Goal: Transaction & Acquisition: Purchase product/service

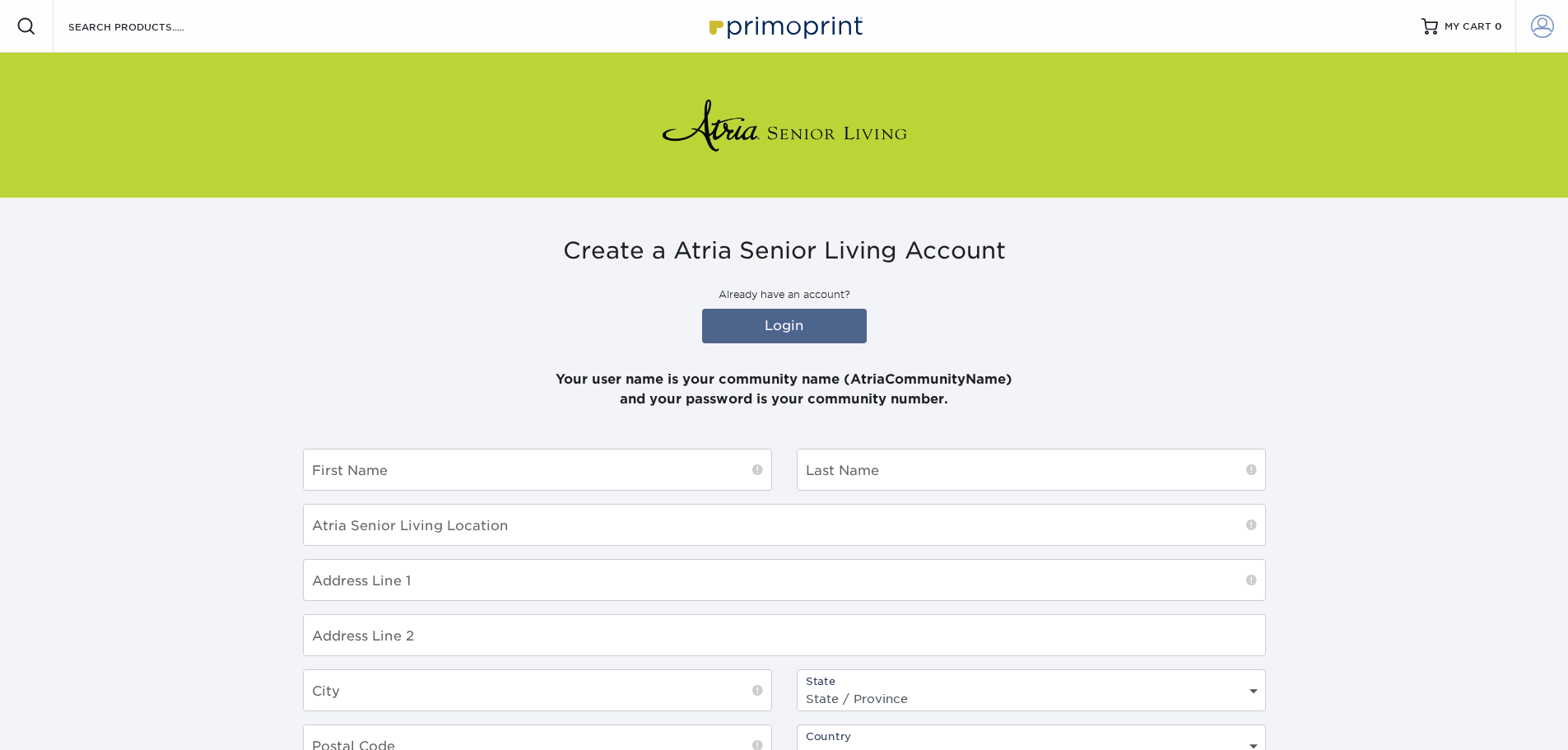
click at [1552, 24] on span at bounding box center [1543, 27] width 23 height 23
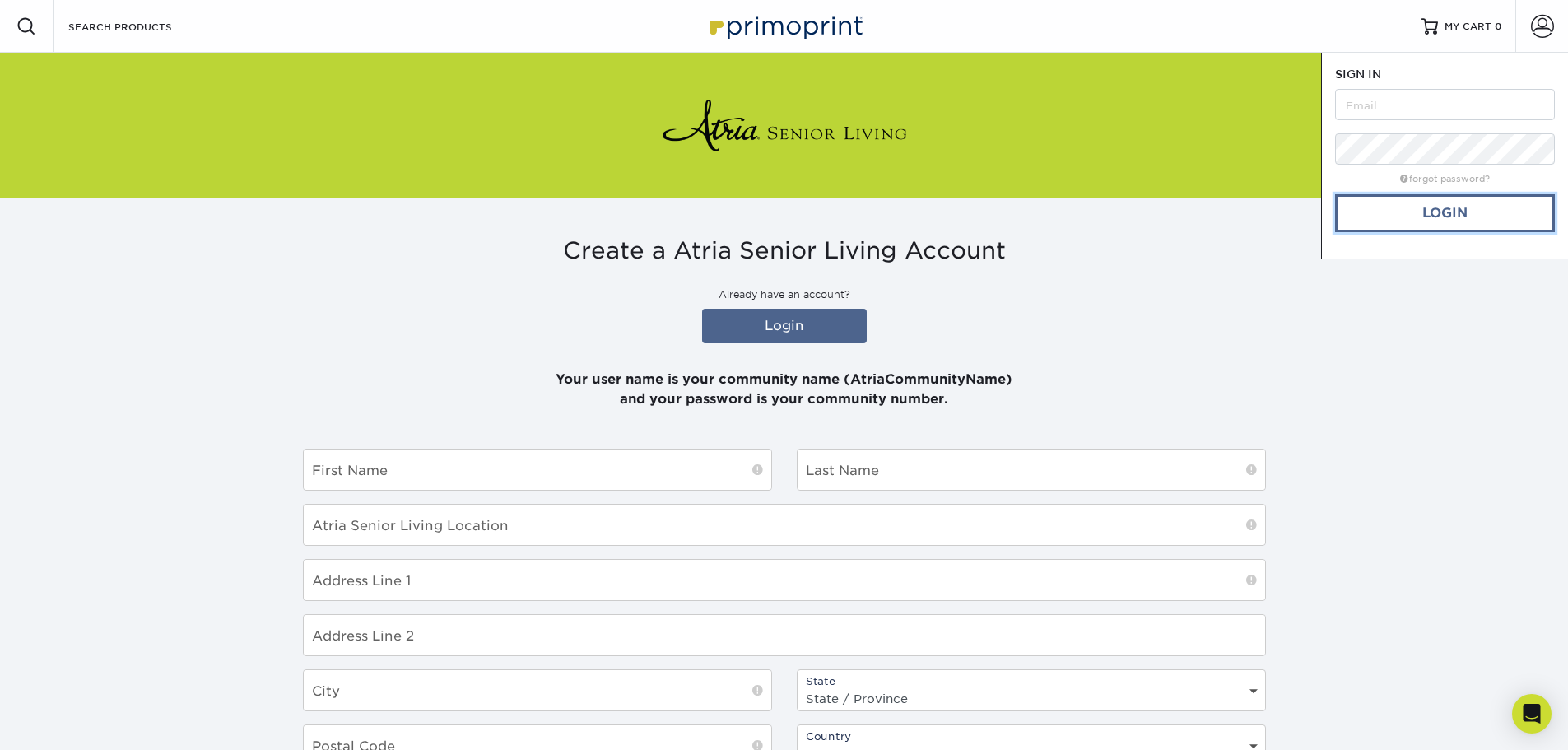
click at [1423, 218] on link "Login" at bounding box center [1445, 213] width 220 height 38
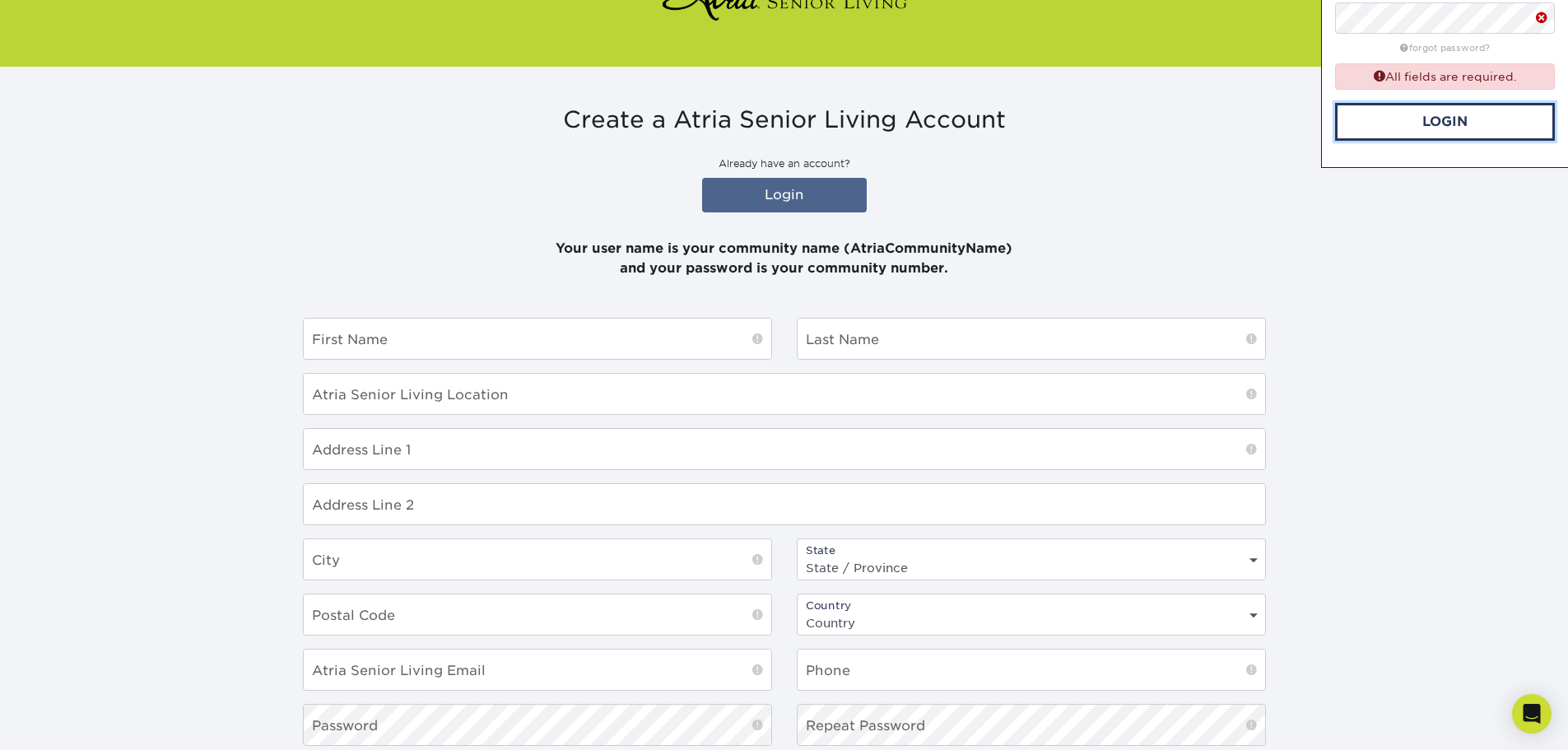
scroll to position [61, 0]
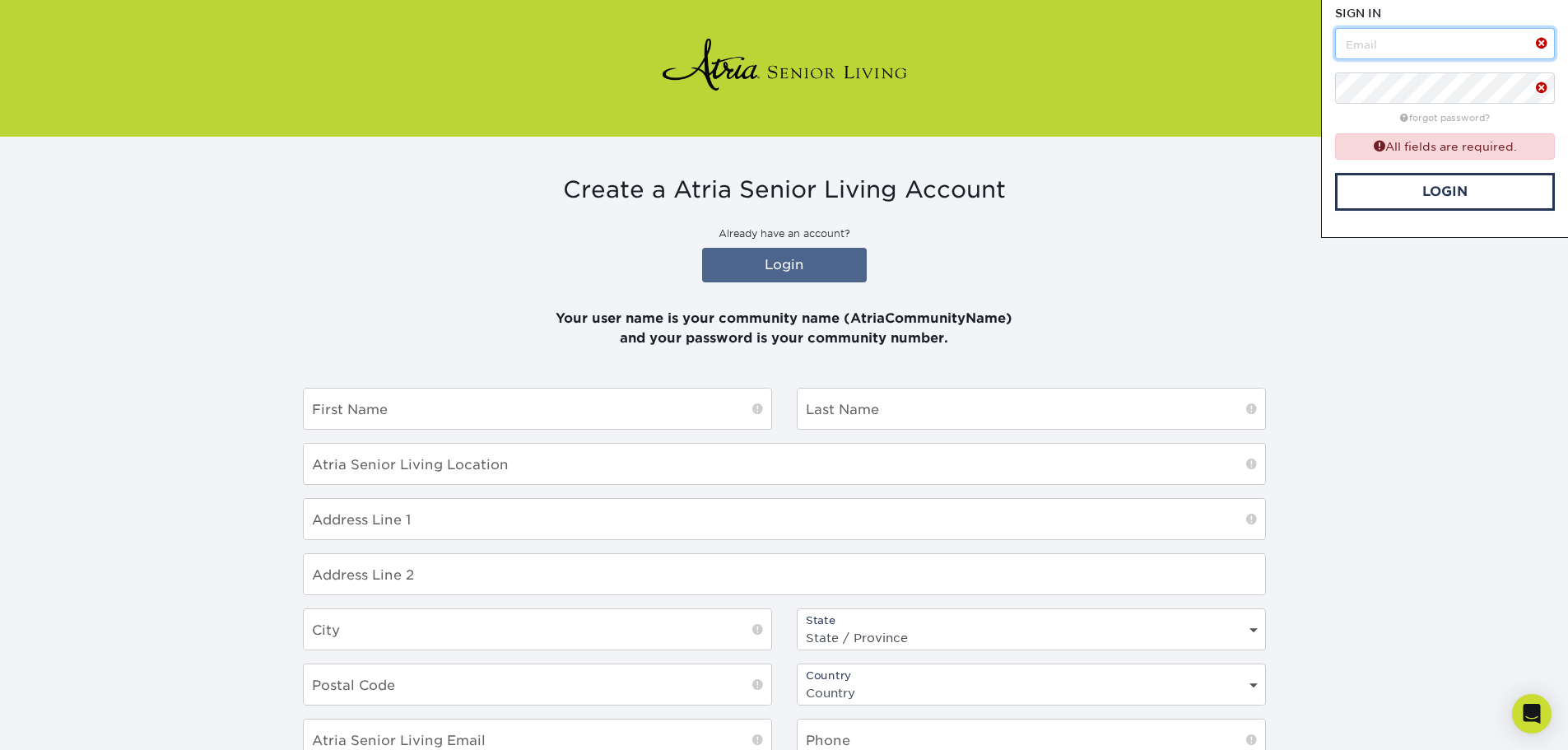
click at [1411, 46] on input "text" at bounding box center [1445, 43] width 220 height 31
type input "atriatarzana"
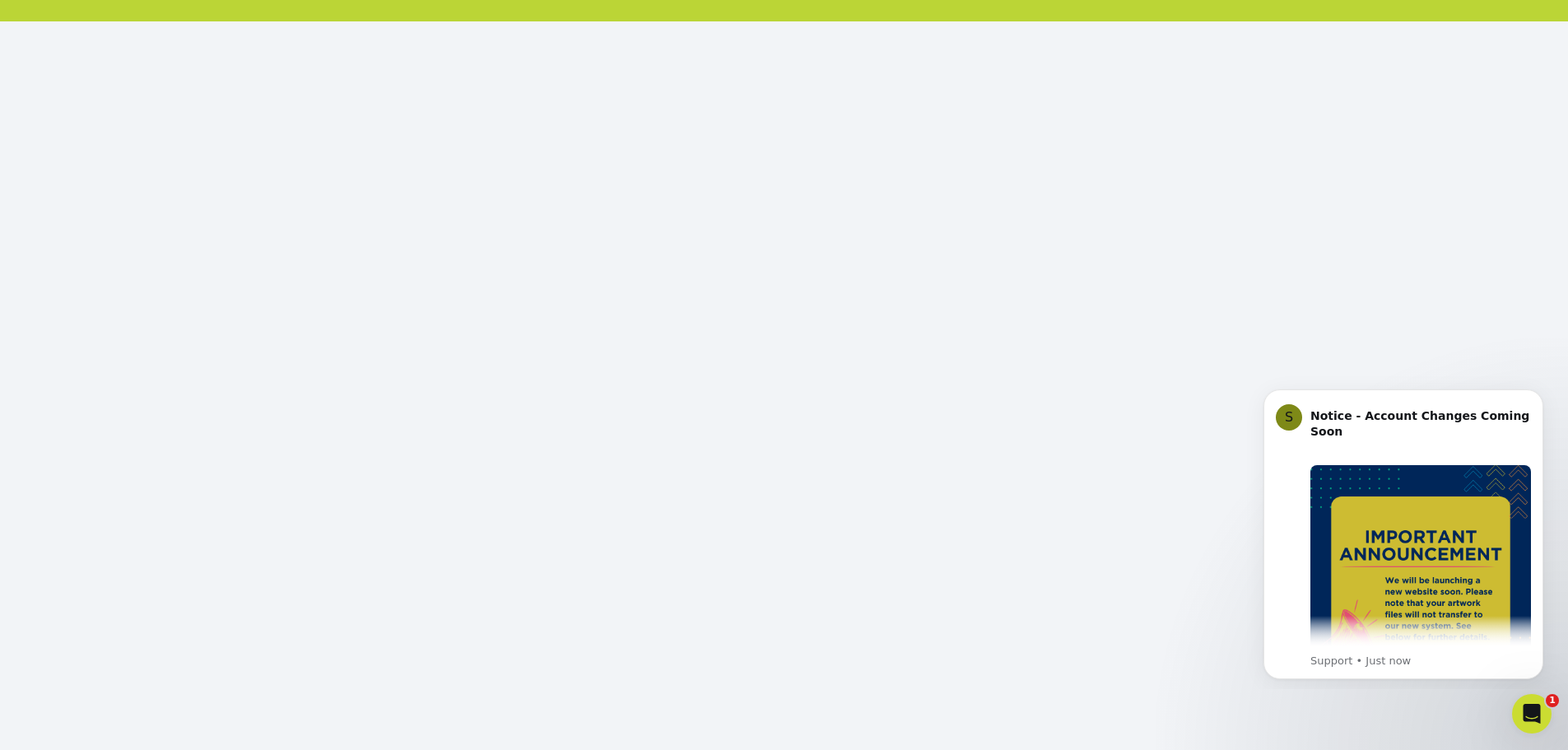
scroll to position [178, 0]
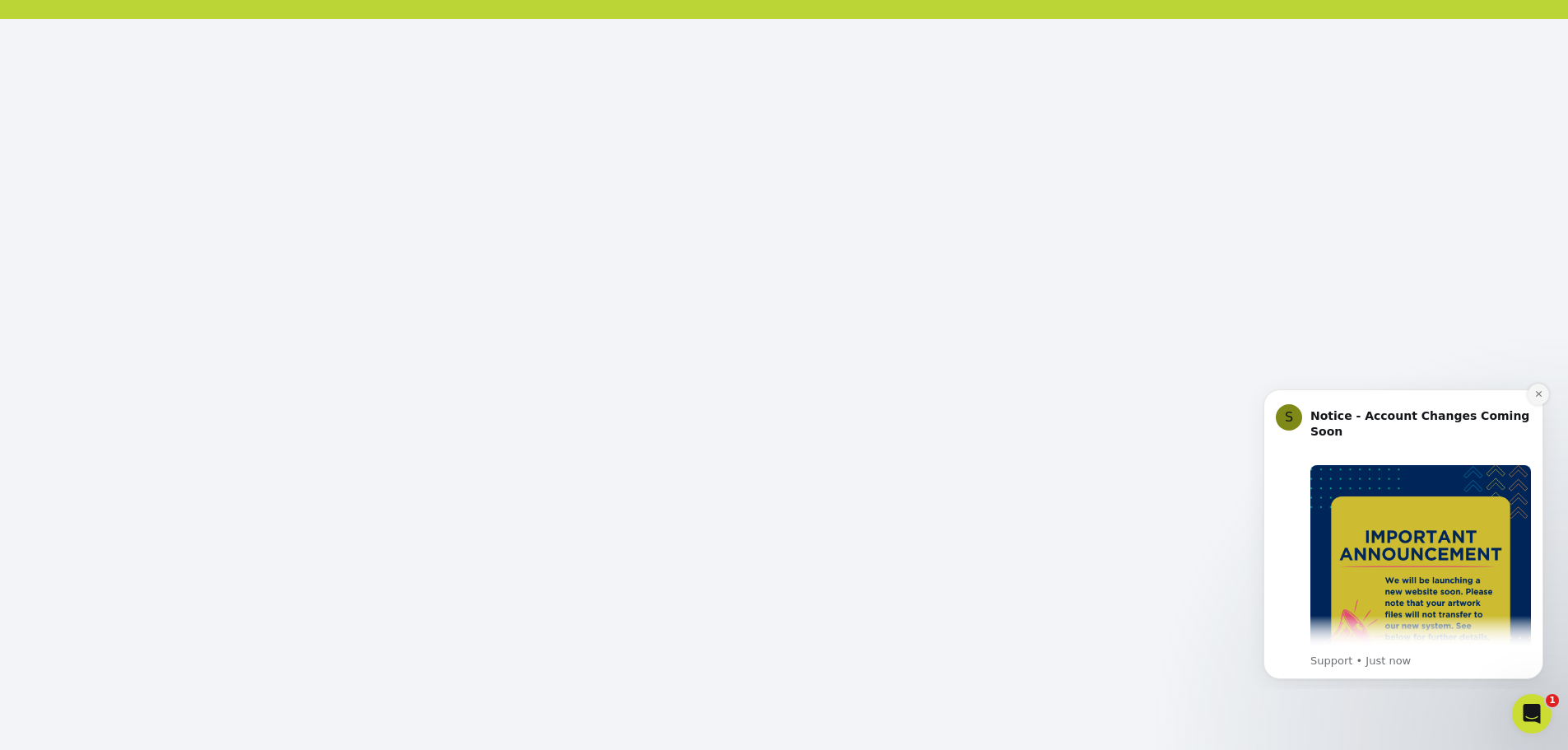
click at [1537, 395] on icon "Dismiss notification" at bounding box center [1538, 394] width 6 height 6
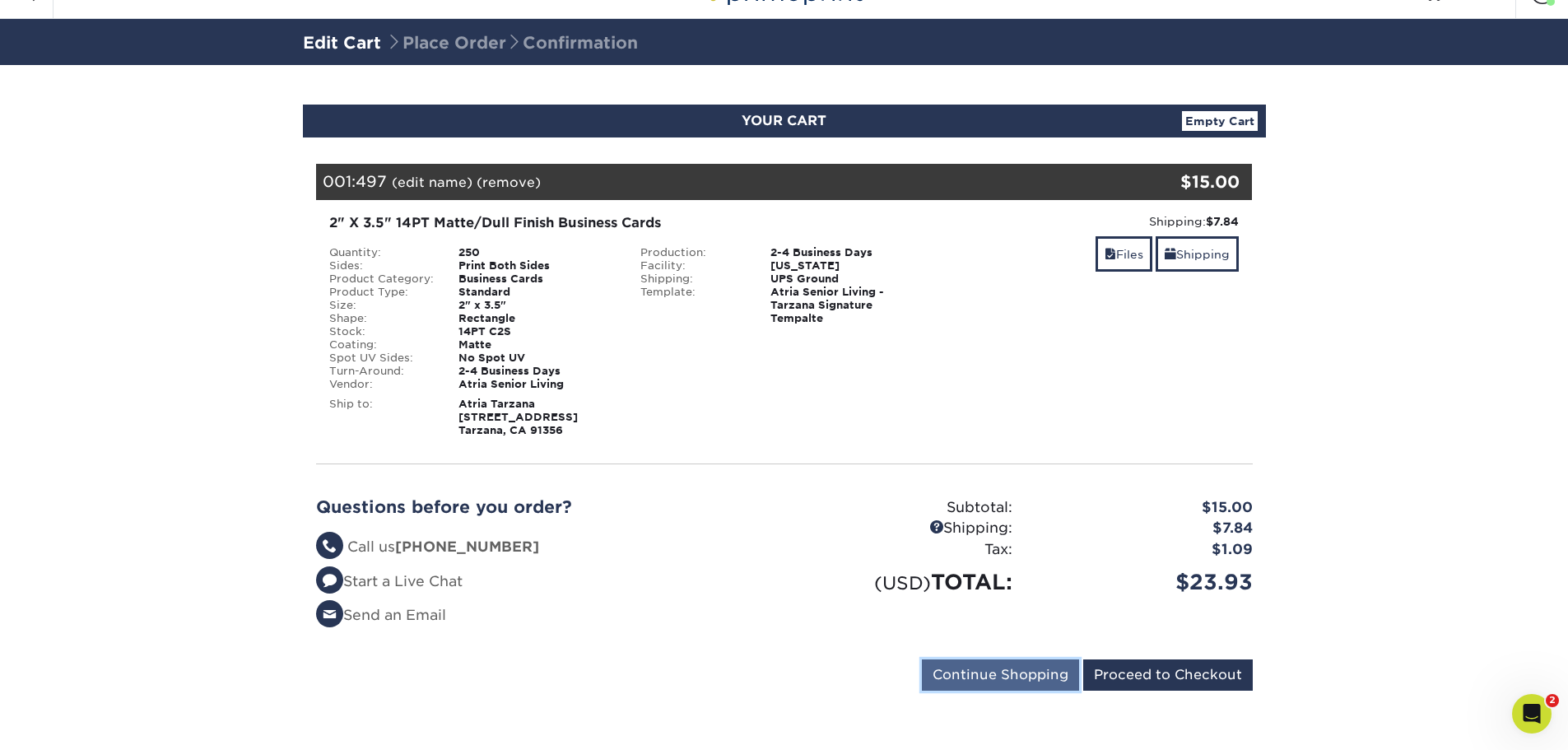
click at [1034, 675] on input "Continue Shopping" at bounding box center [1000, 675] width 157 height 31
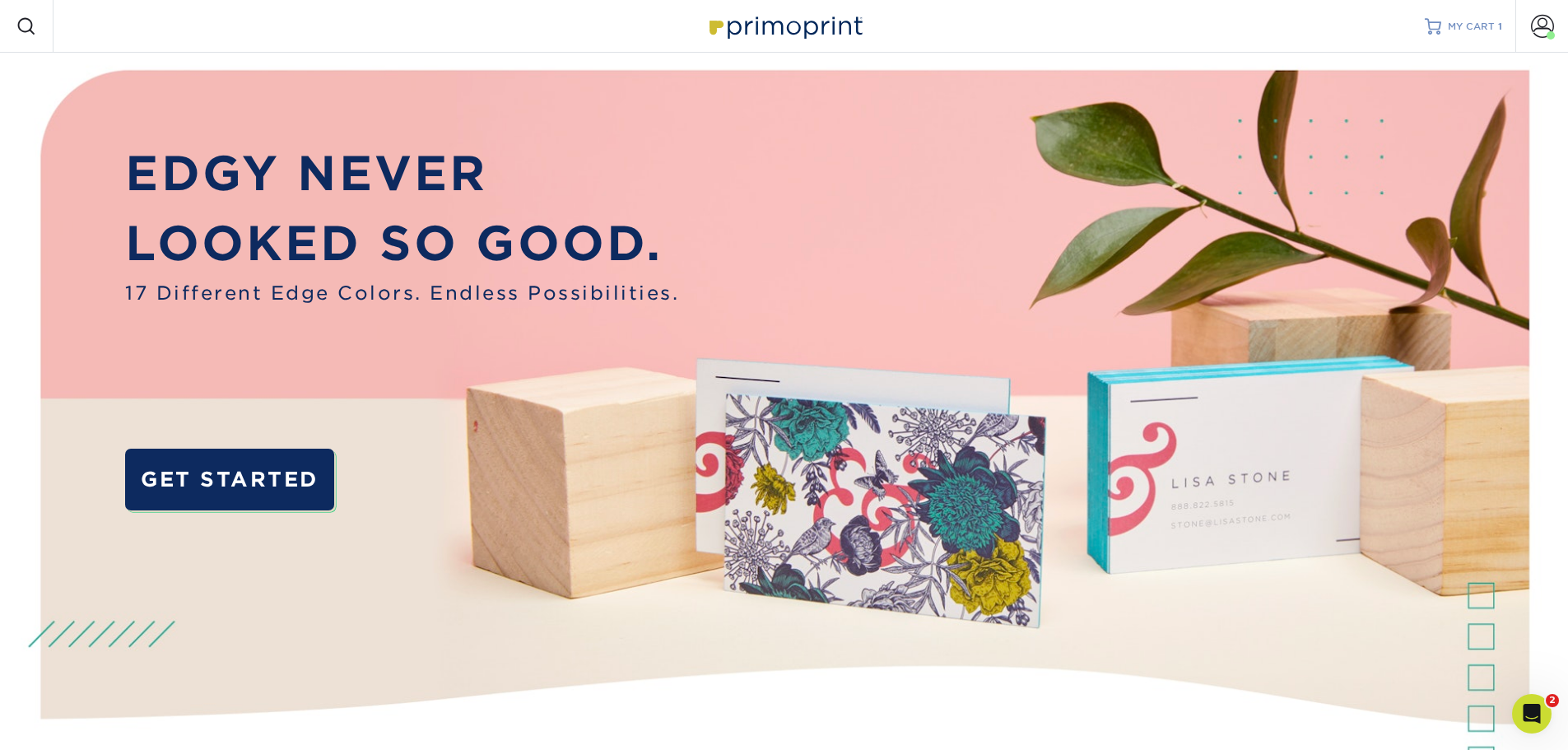
click at [1495, 23] on span "MY CART" at bounding box center [1471, 27] width 47 height 14
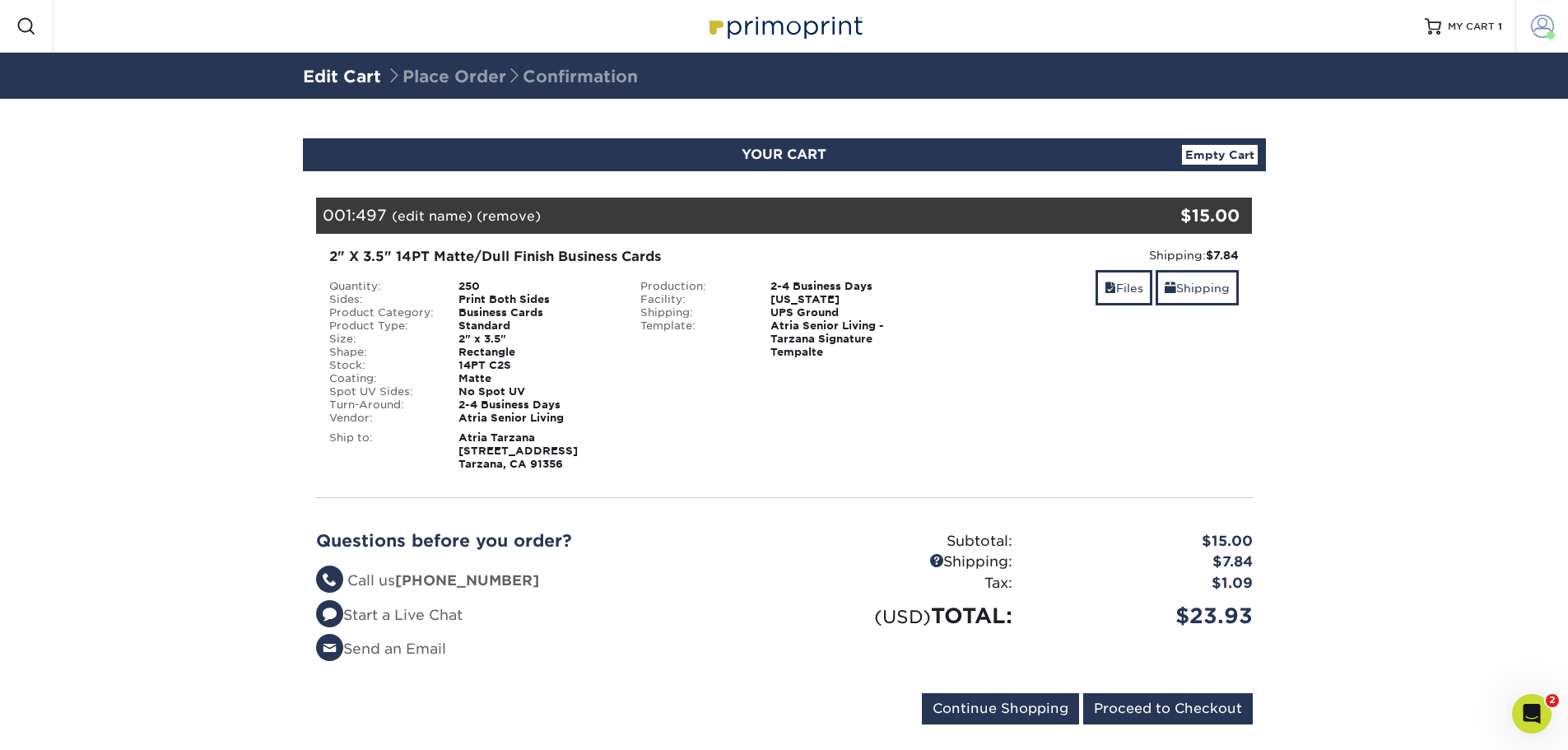
click at [1533, 31] on span at bounding box center [1543, 27] width 23 height 23
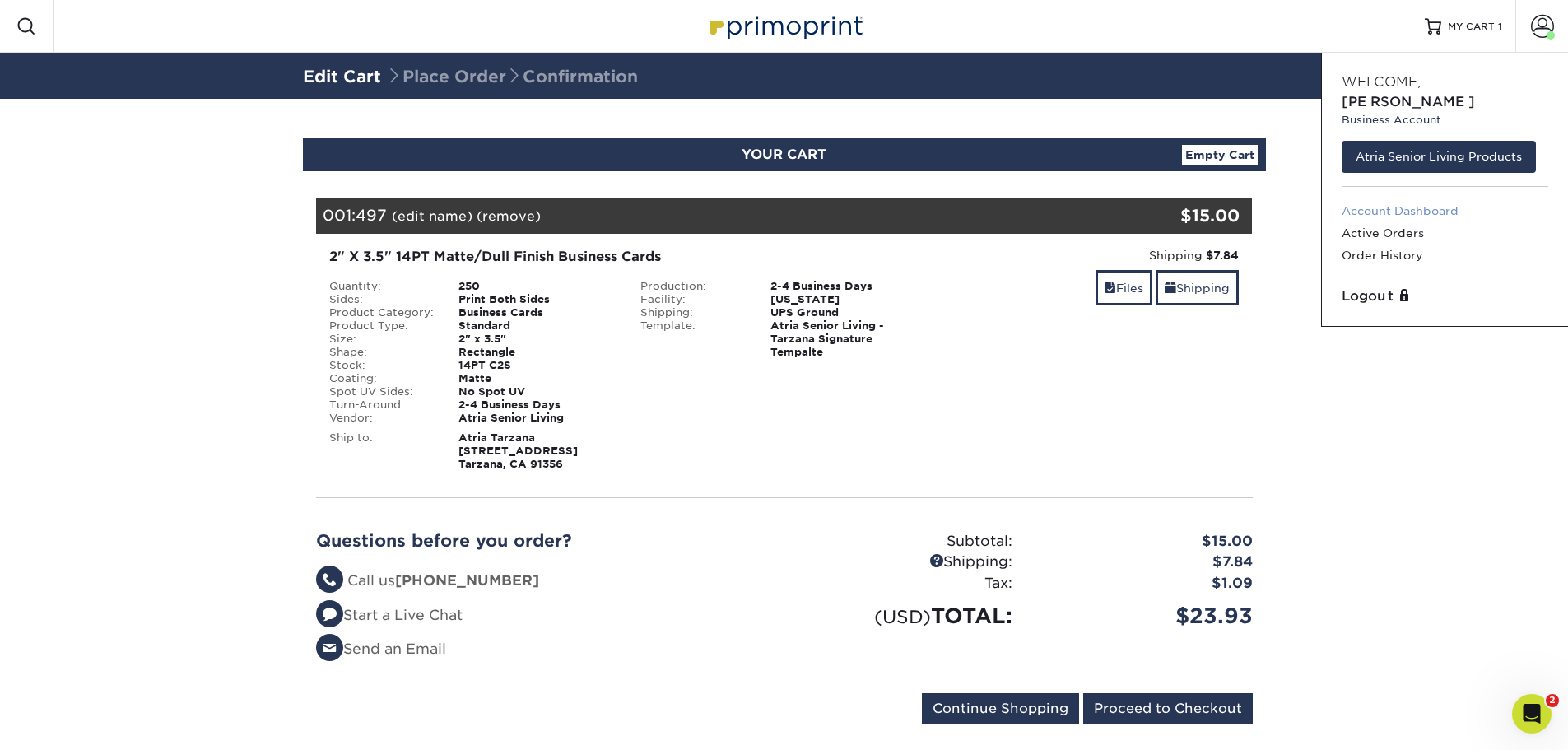
click at [1428, 200] on link "Account Dashboard" at bounding box center [1445, 211] width 207 height 22
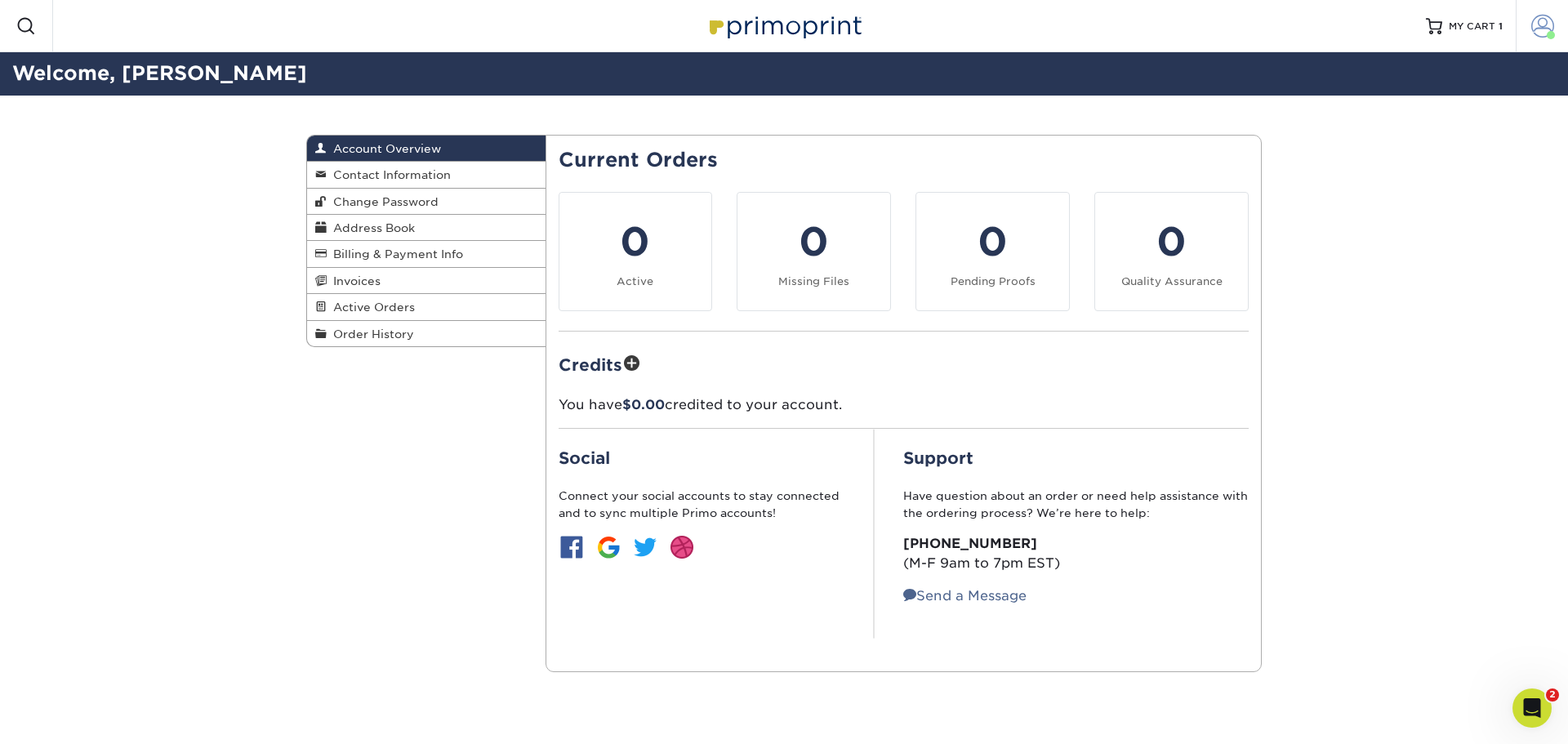
click at [1553, 27] on span at bounding box center [1543, 26] width 23 height 23
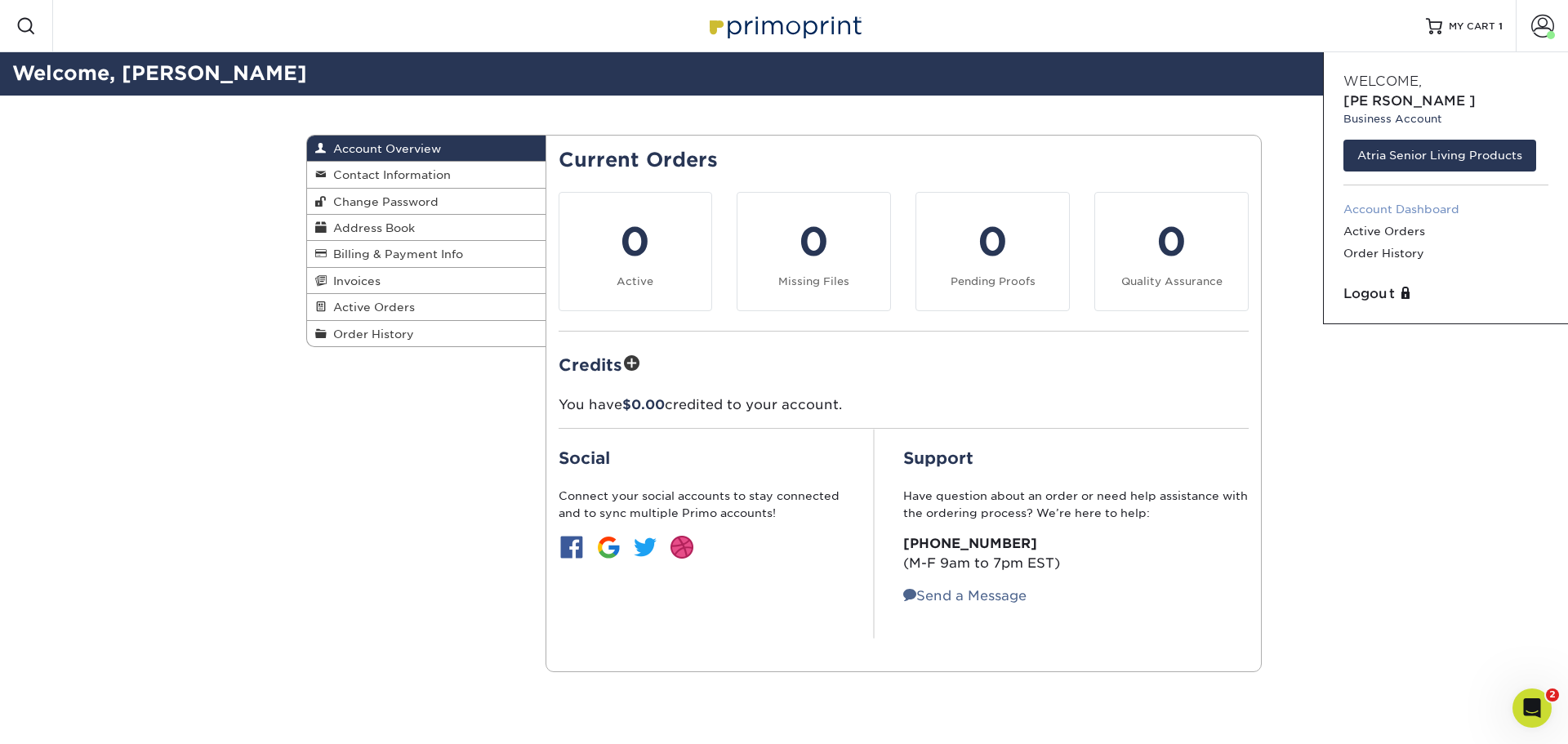
click at [1418, 199] on link "Account Dashboard" at bounding box center [1446, 209] width 205 height 22
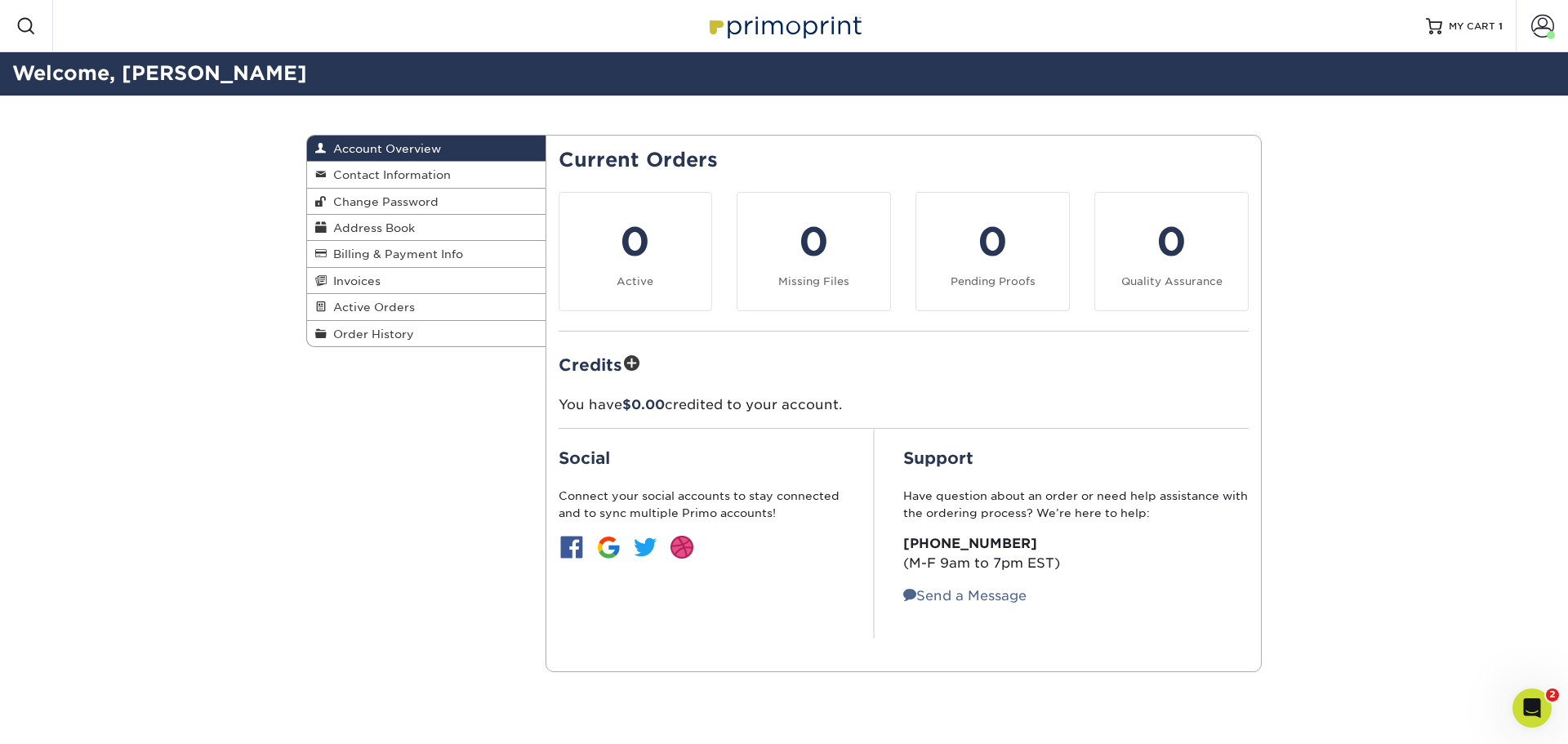
click at [817, 17] on img at bounding box center [784, 26] width 164 height 35
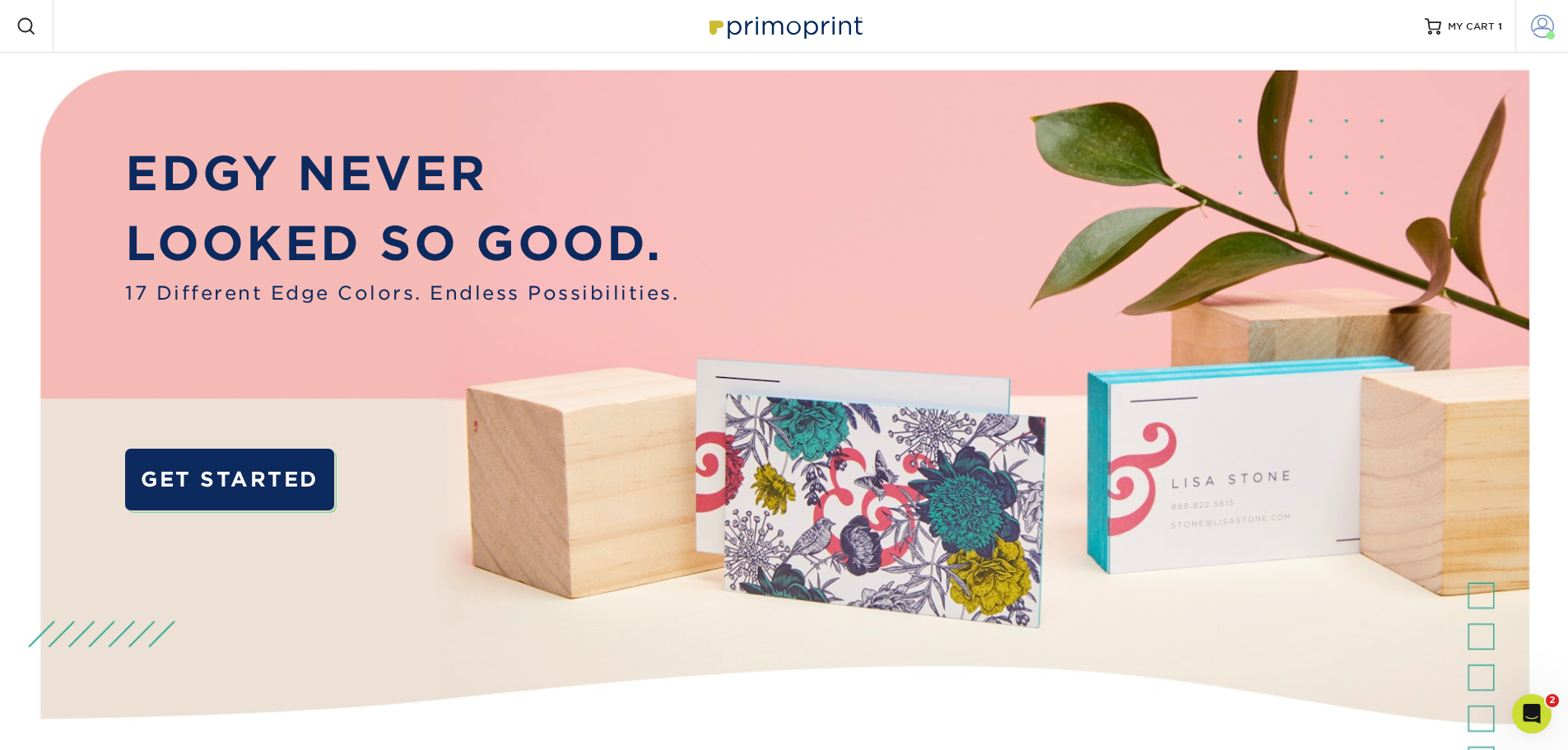
click at [1538, 28] on span at bounding box center [1543, 27] width 23 height 23
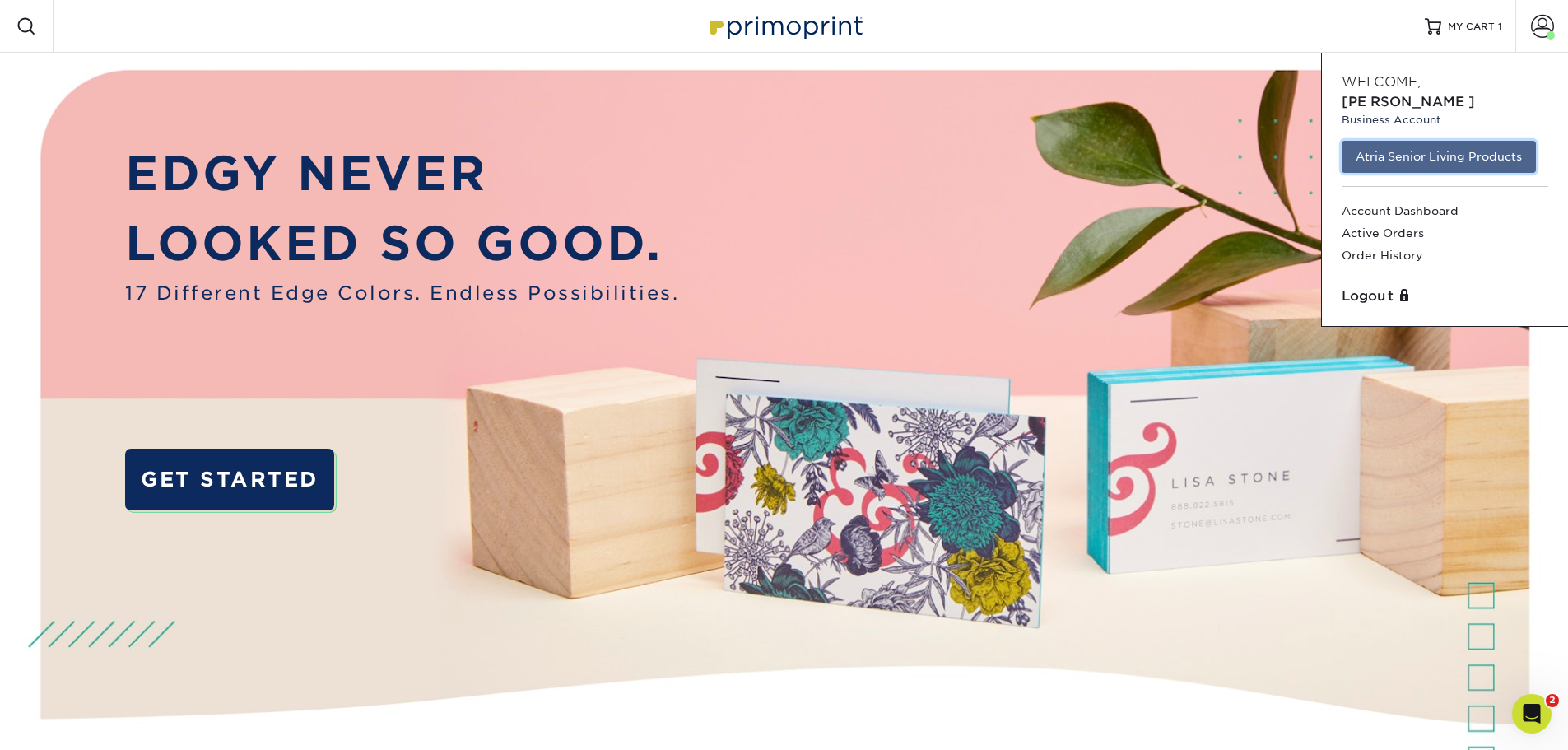
click at [1464, 141] on link "Atria Senior Living Products" at bounding box center [1439, 156] width 194 height 31
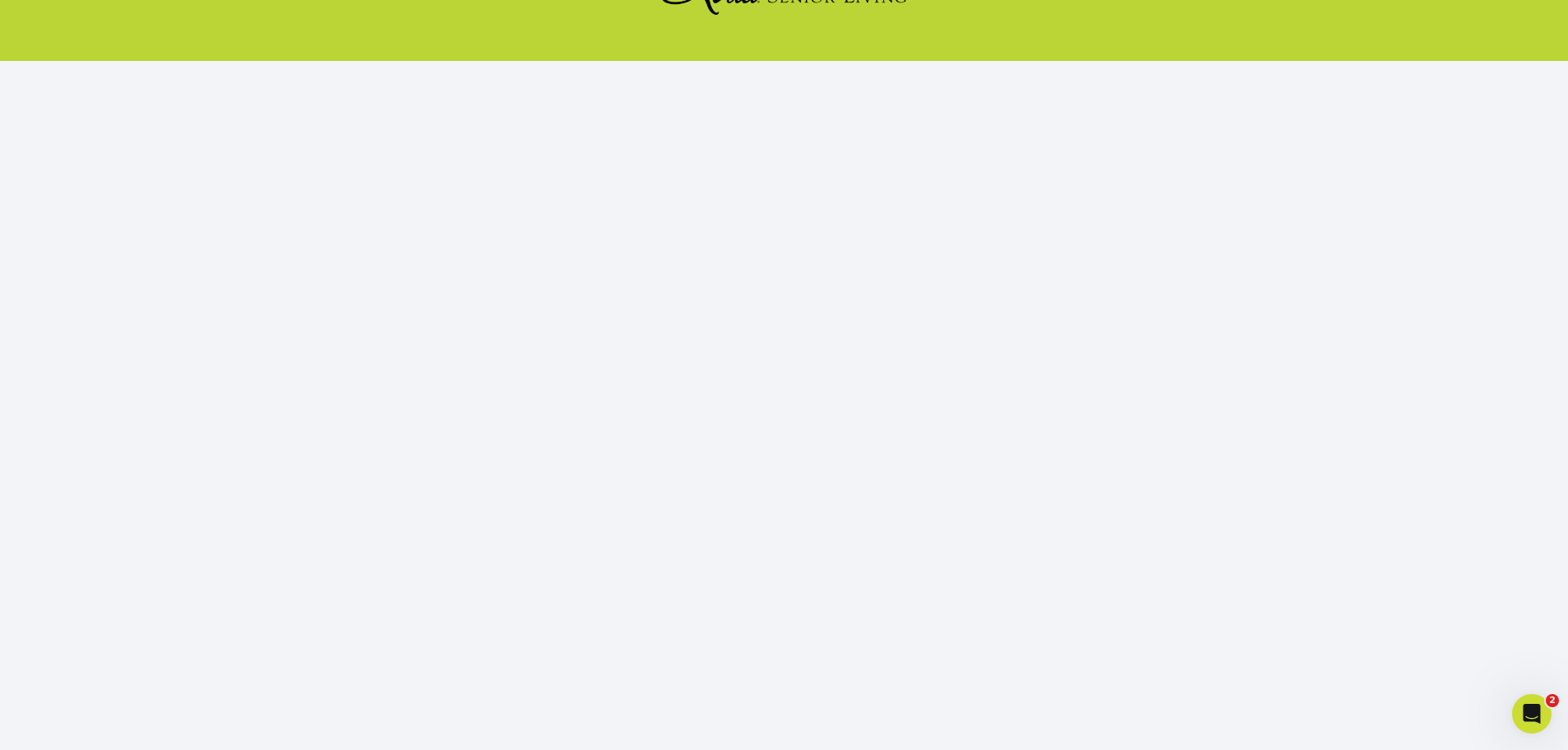
scroll to position [178, 0]
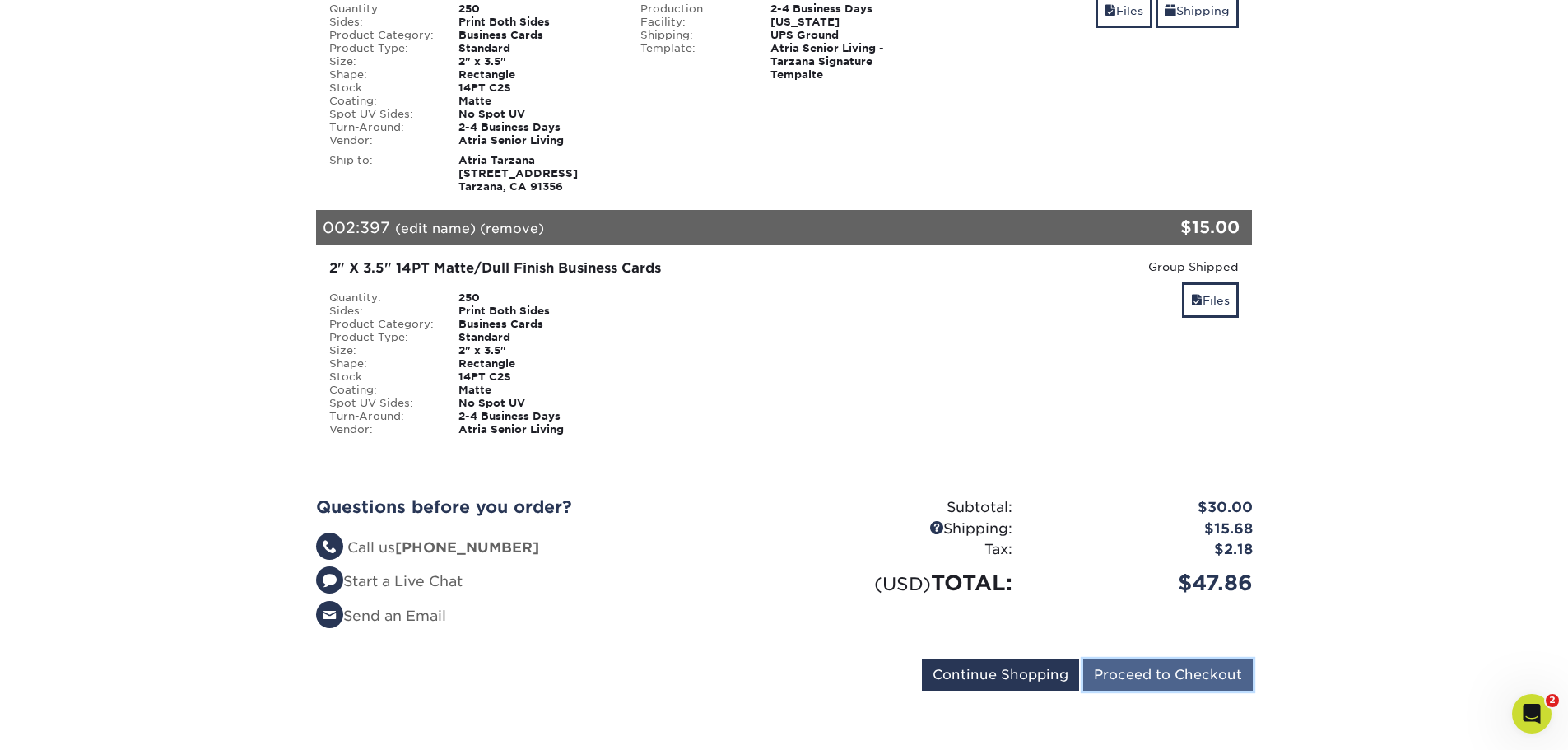
click at [1232, 670] on input "Proceed to Checkout" at bounding box center [1169, 675] width 170 height 31
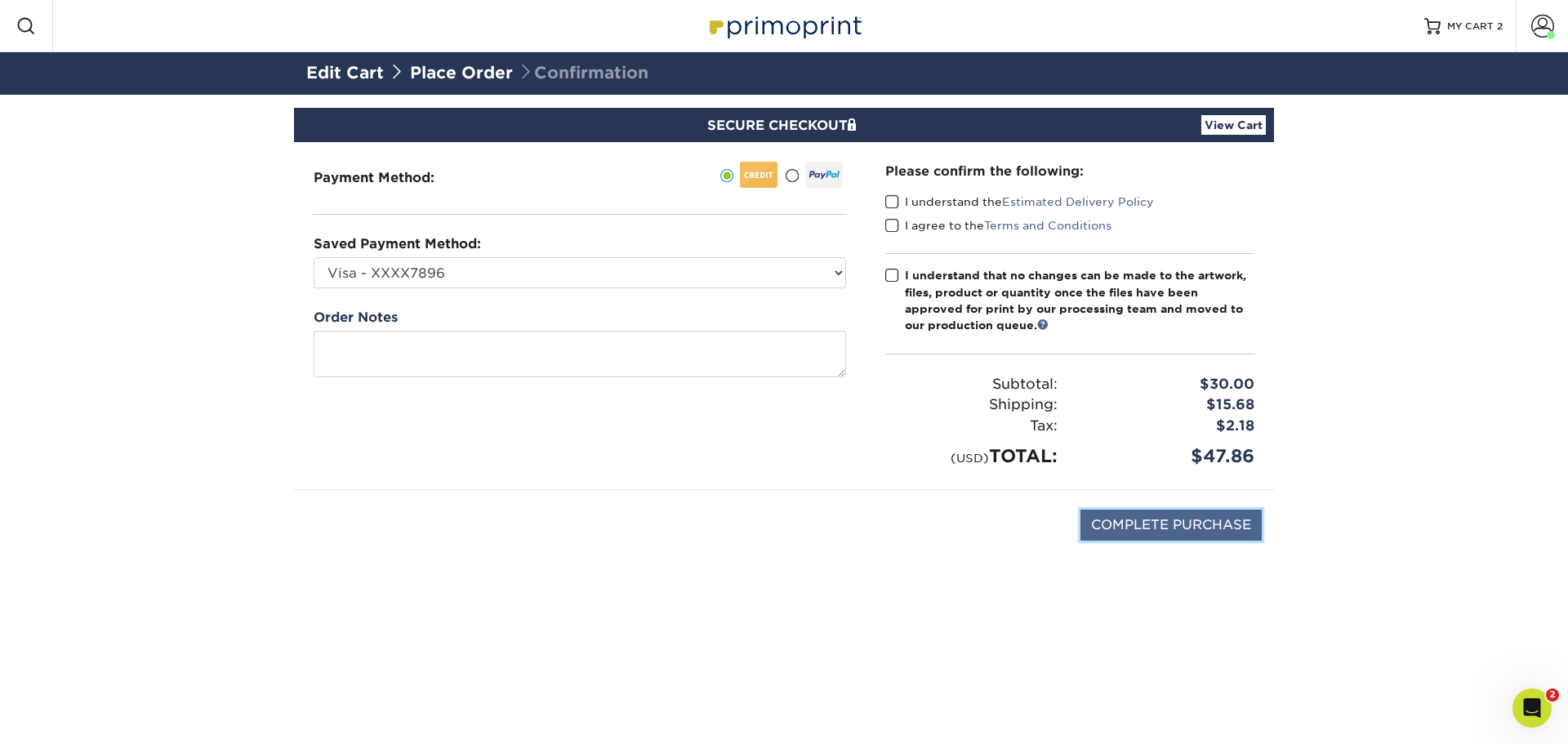
click at [1155, 524] on input "COMPLETE PURCHASE" at bounding box center [1172, 525] width 182 height 31
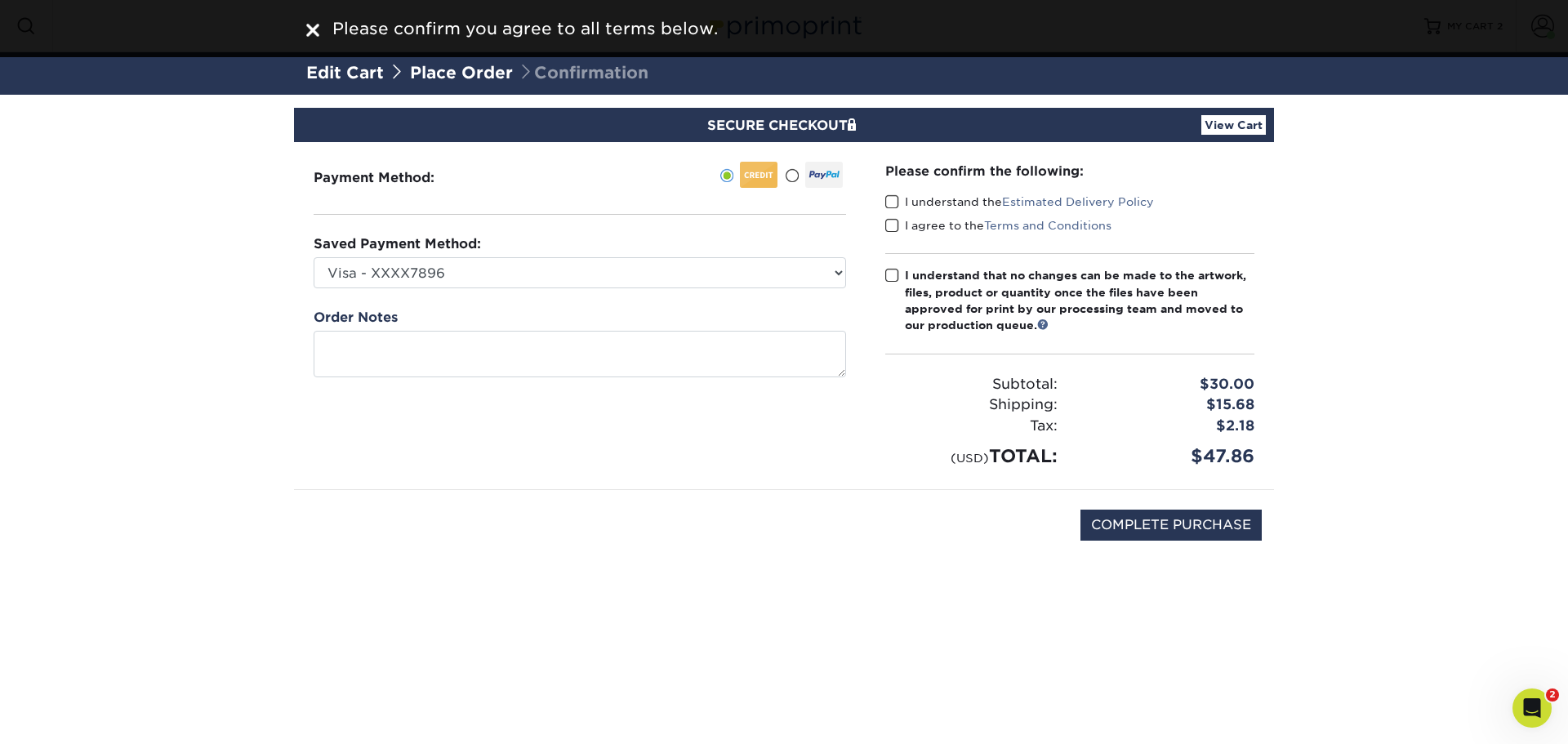
click at [892, 200] on span at bounding box center [892, 202] width 14 height 15
click at [0, 0] on input "I understand the Estimated Delivery Policy" at bounding box center [0, 0] width 0 height 0
click at [891, 230] on span at bounding box center [892, 226] width 14 height 15
click at [0, 0] on input "I agree to the Terms and Conditions" at bounding box center [0, 0] width 0 height 0
click at [896, 273] on span at bounding box center [892, 275] width 14 height 15
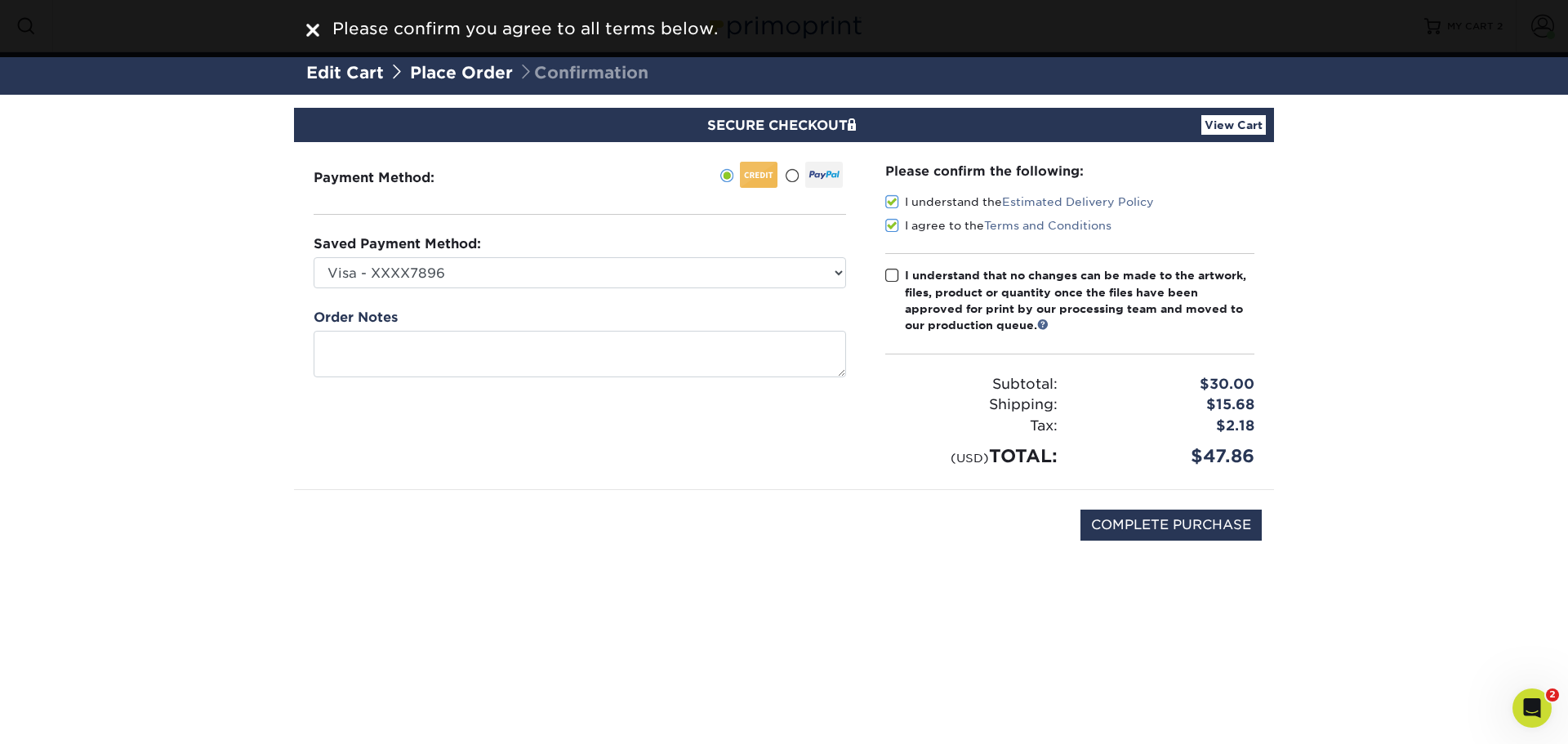
click at [0, 0] on input "I understand that no changes can be made to the artwork, files, product or quan…" at bounding box center [0, 0] width 0 height 0
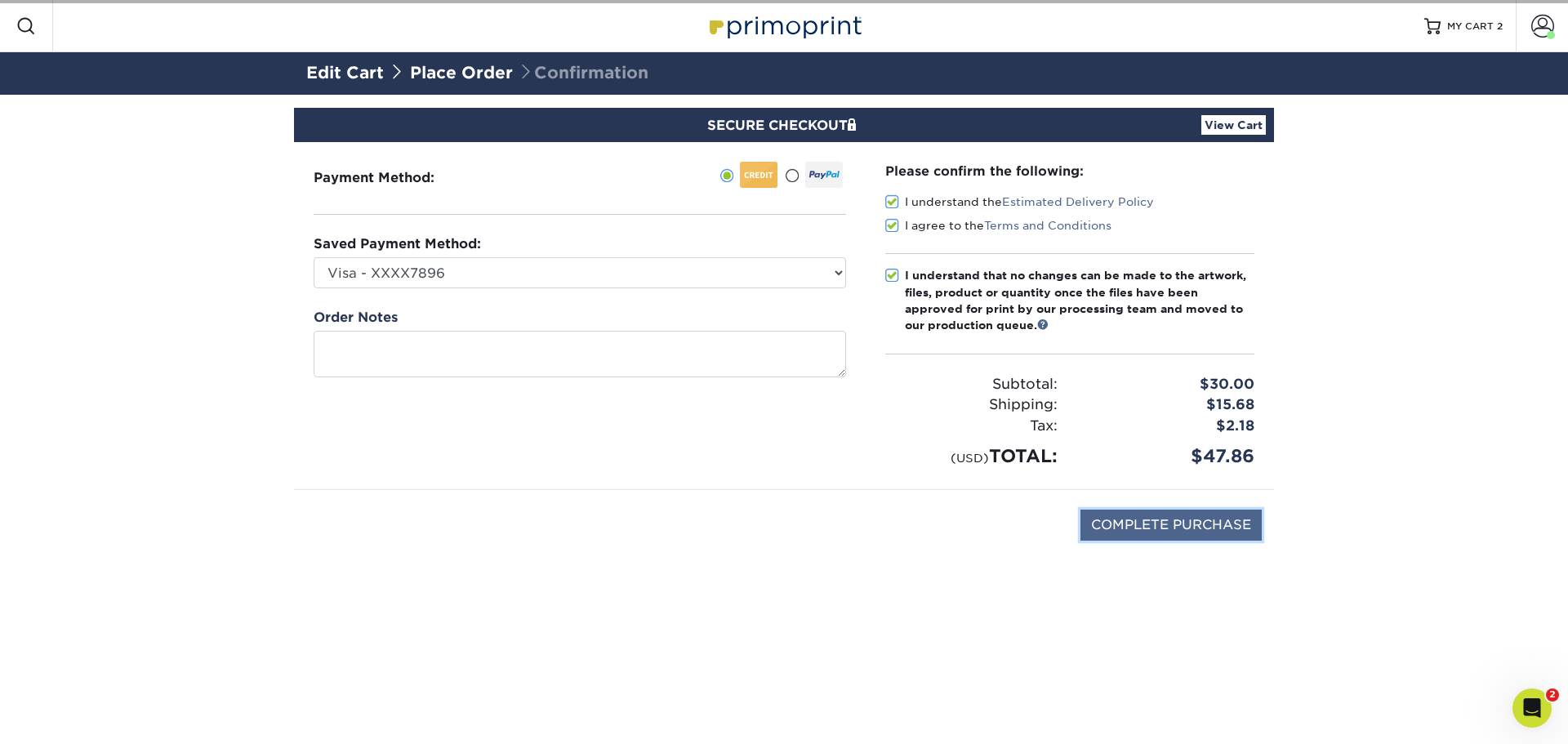
click at [1176, 521] on input "COMPLETE PURCHASE" at bounding box center [1172, 525] width 182 height 31
type input "PROCESSING, PLEASE WAIT..."
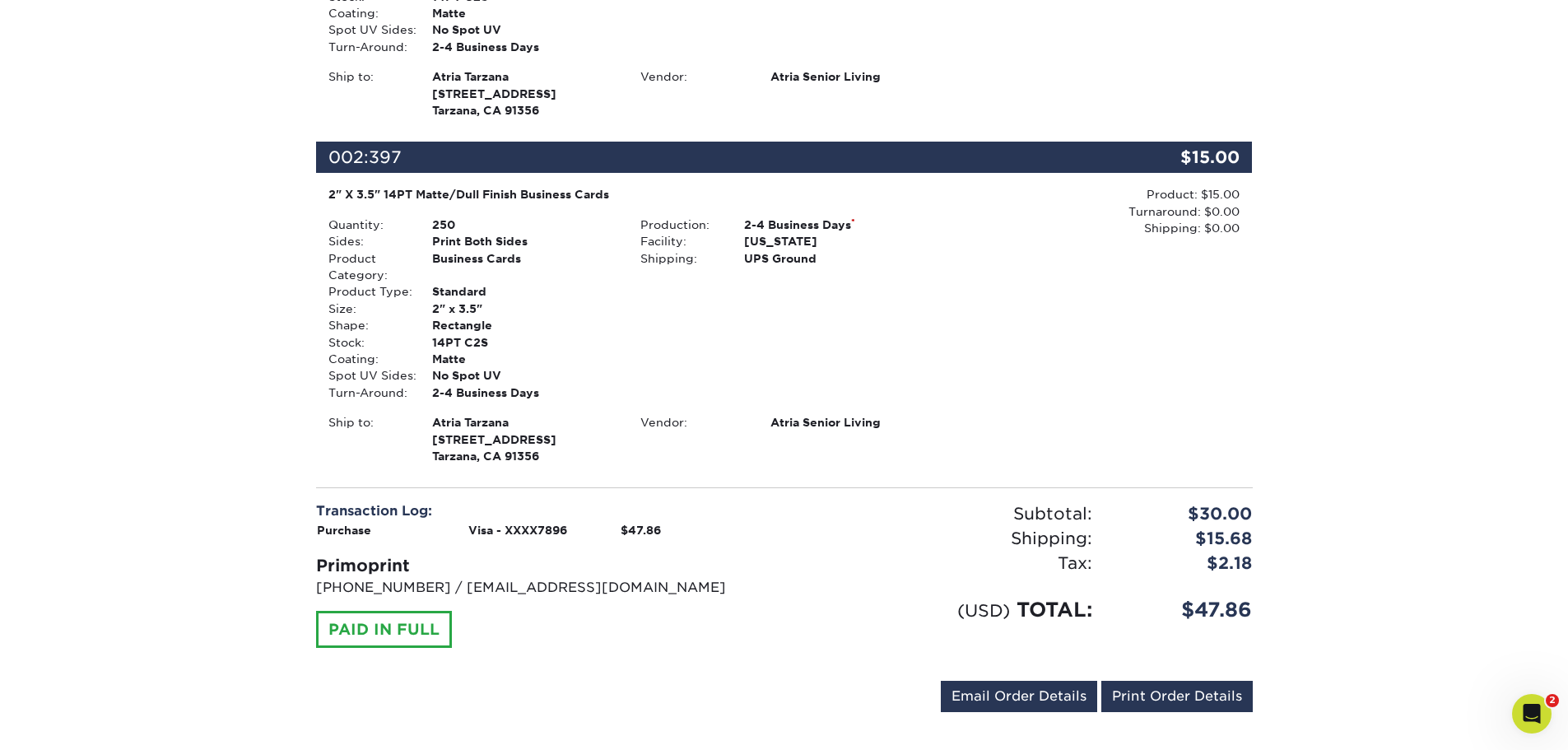
scroll to position [554, 0]
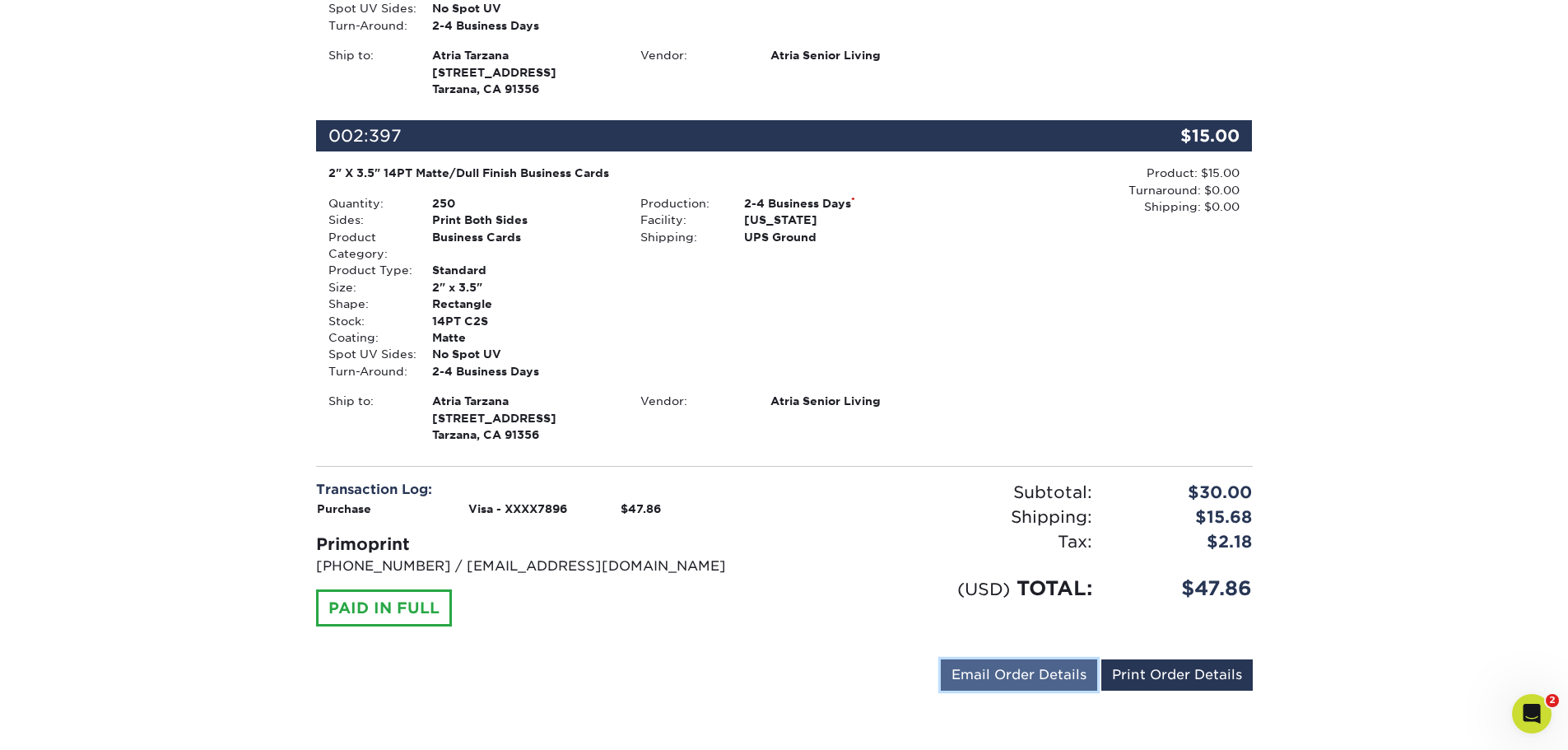
click at [1050, 673] on link "Email Order Details" at bounding box center [1019, 675] width 156 height 31
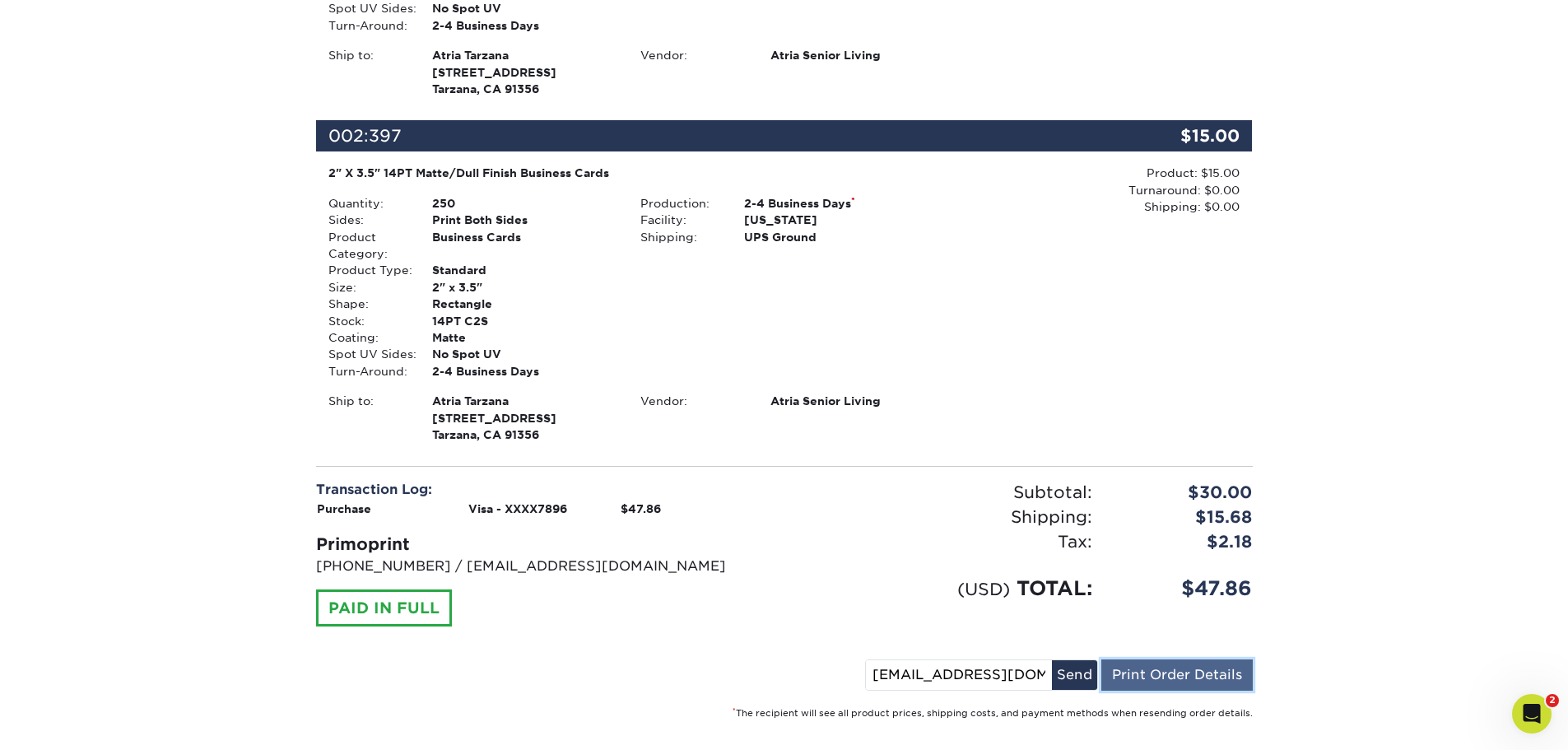
click at [1171, 671] on link "Print Order Details" at bounding box center [1177, 675] width 152 height 31
